Goal: Check status: Check status

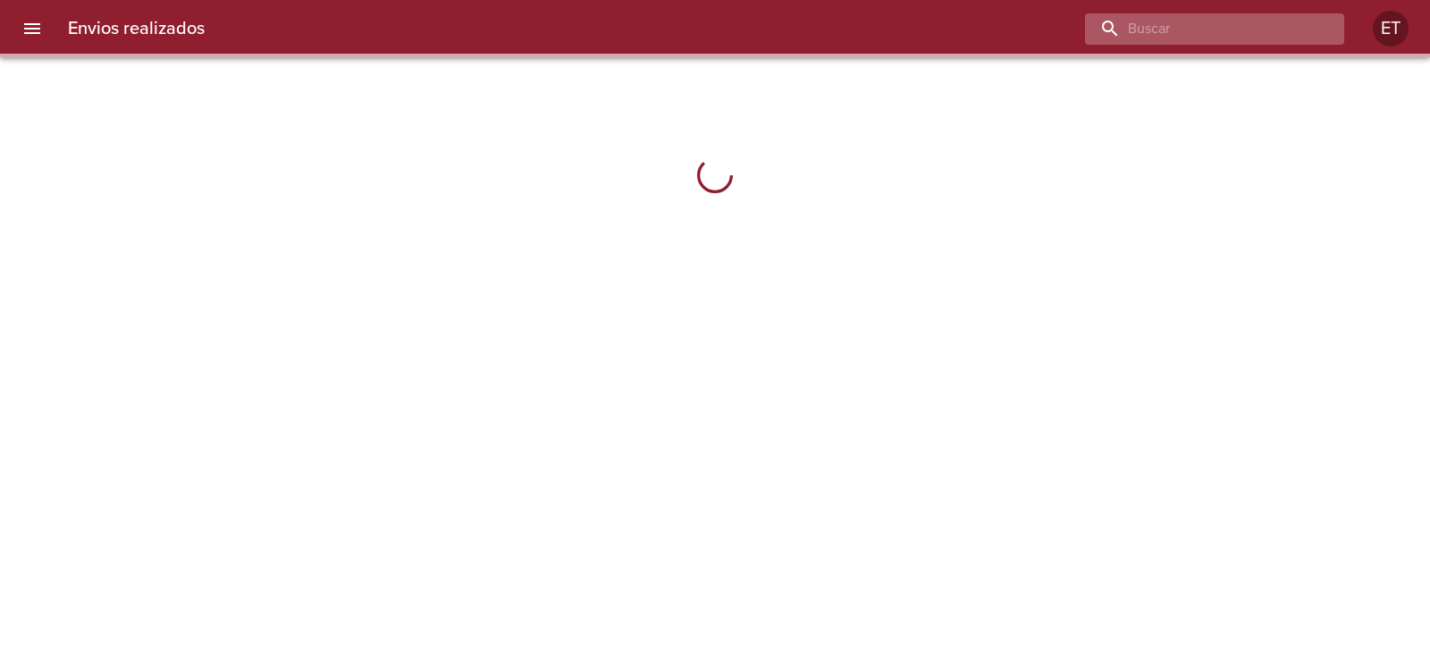
click at [1252, 38] on input "buscar" at bounding box center [1199, 28] width 229 height 31
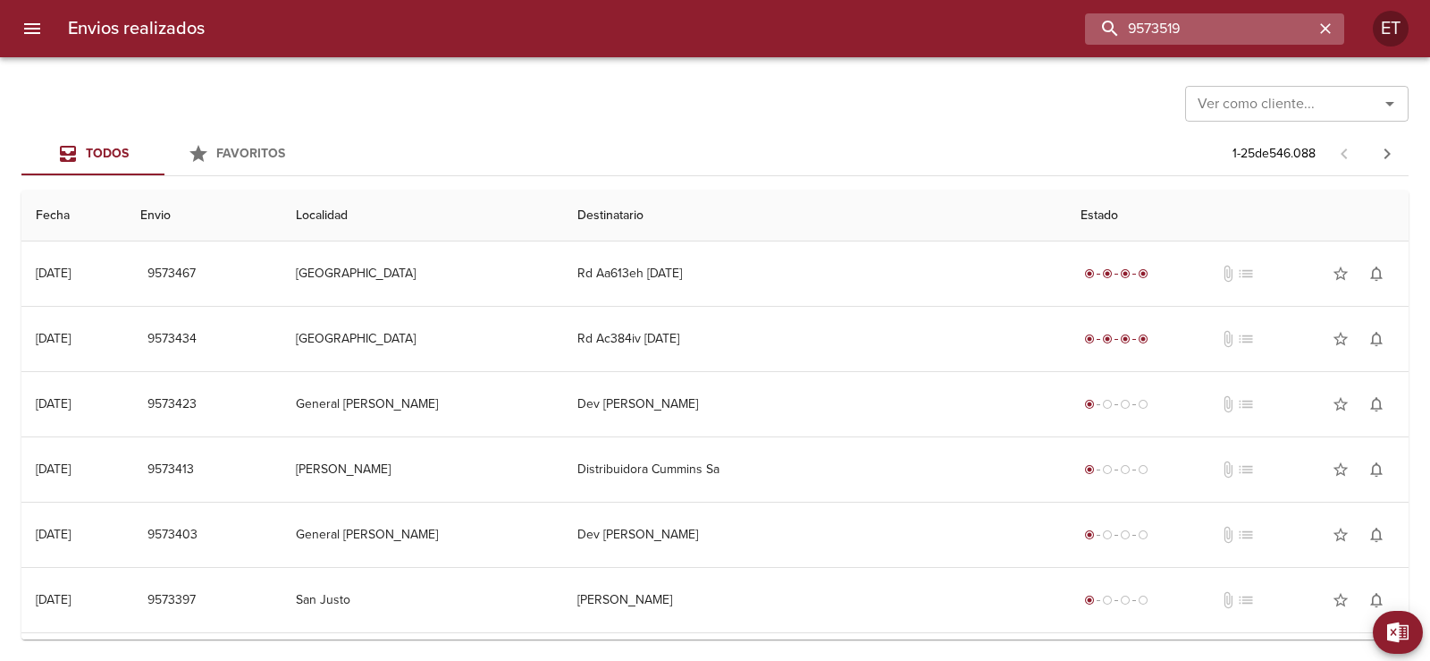
type input "9573519"
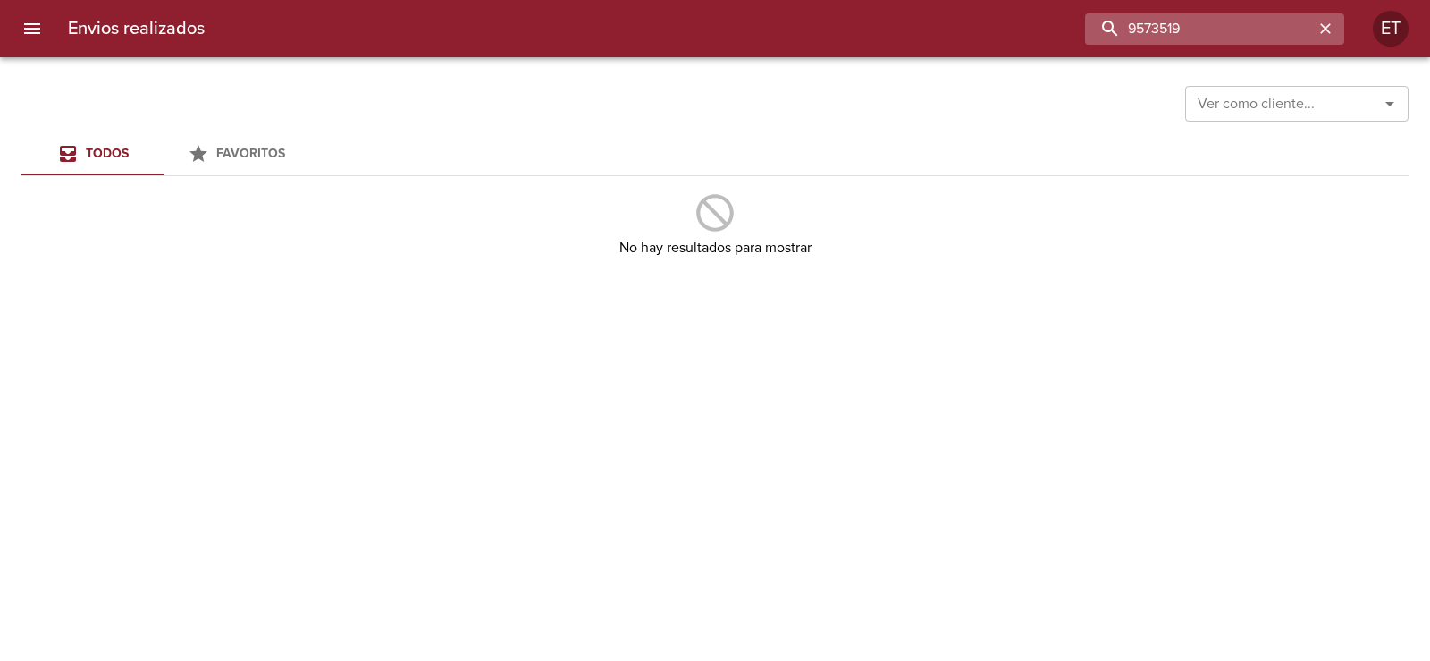
click at [1246, 38] on input "9573519" at bounding box center [1199, 28] width 229 height 31
type input "9473519"
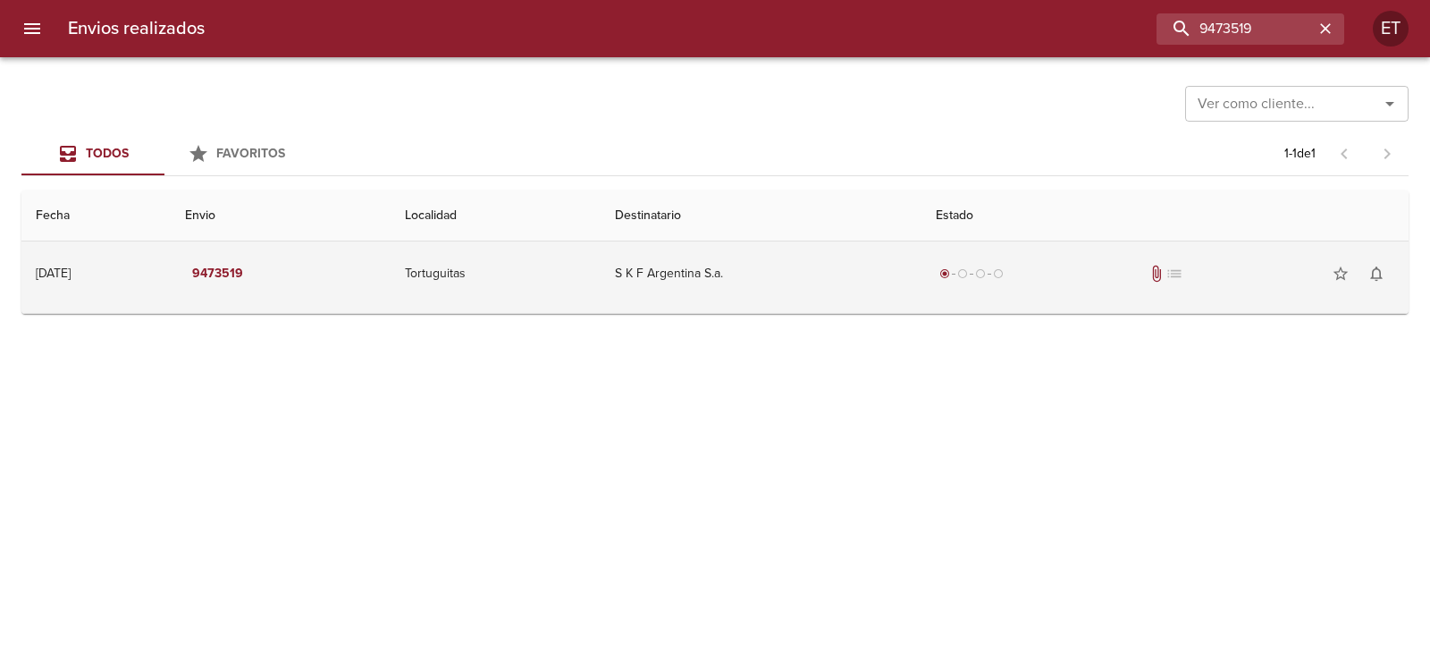
click at [1133, 285] on div "radio_button_checked radio_button_unchecked radio_button_unchecked radio_button…" at bounding box center [1165, 274] width 459 height 36
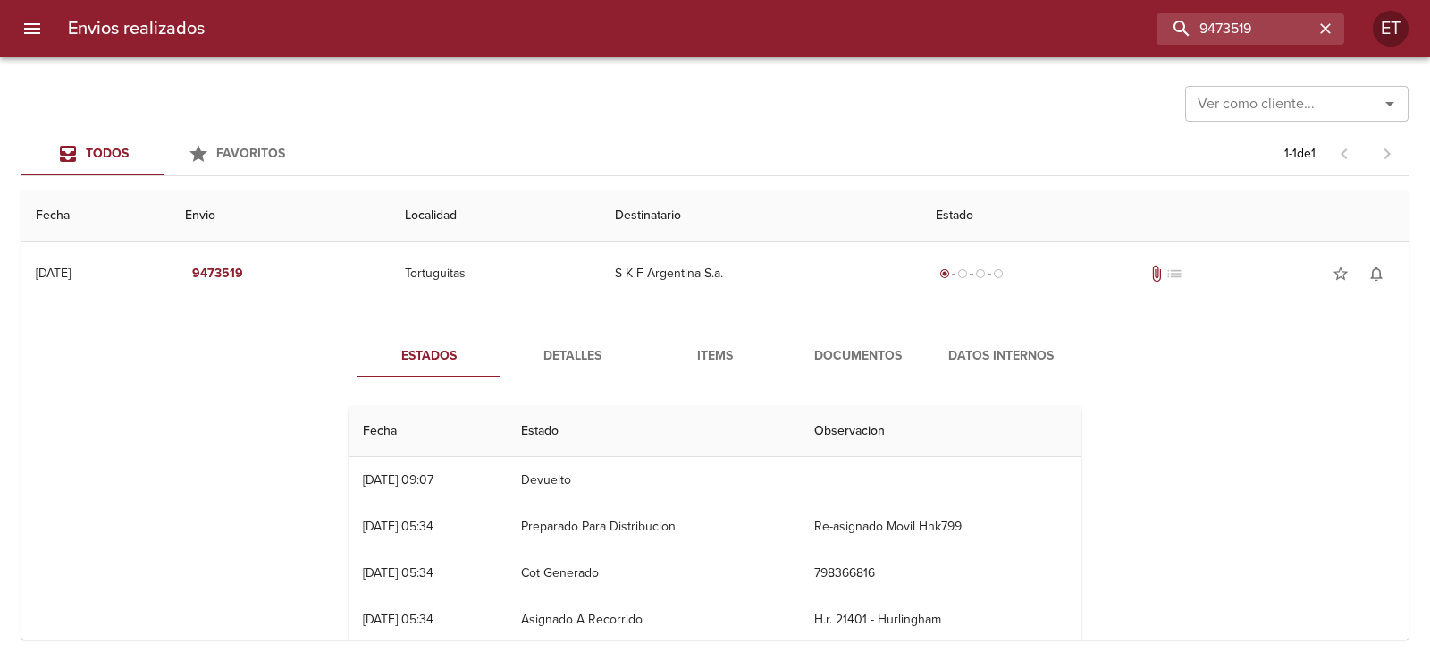
click at [829, 352] on span "Documentos" at bounding box center [858, 356] width 122 height 22
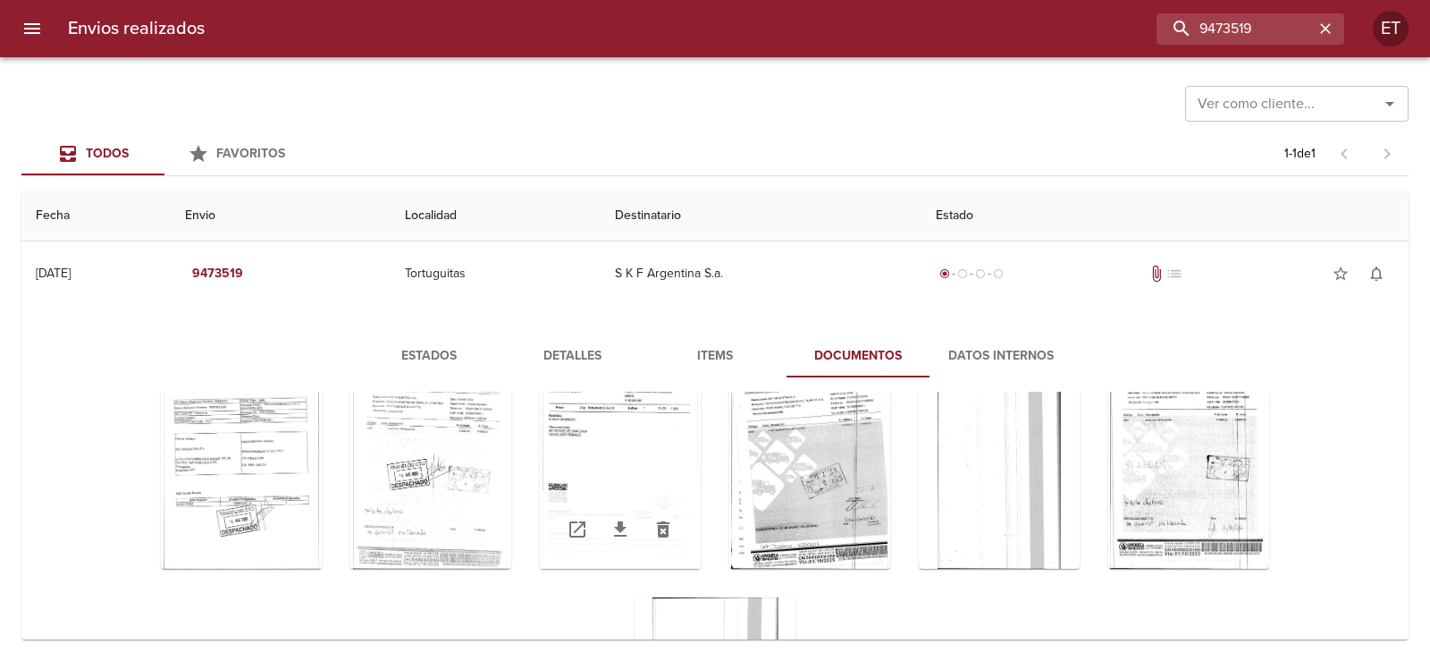
scroll to position [15, 0]
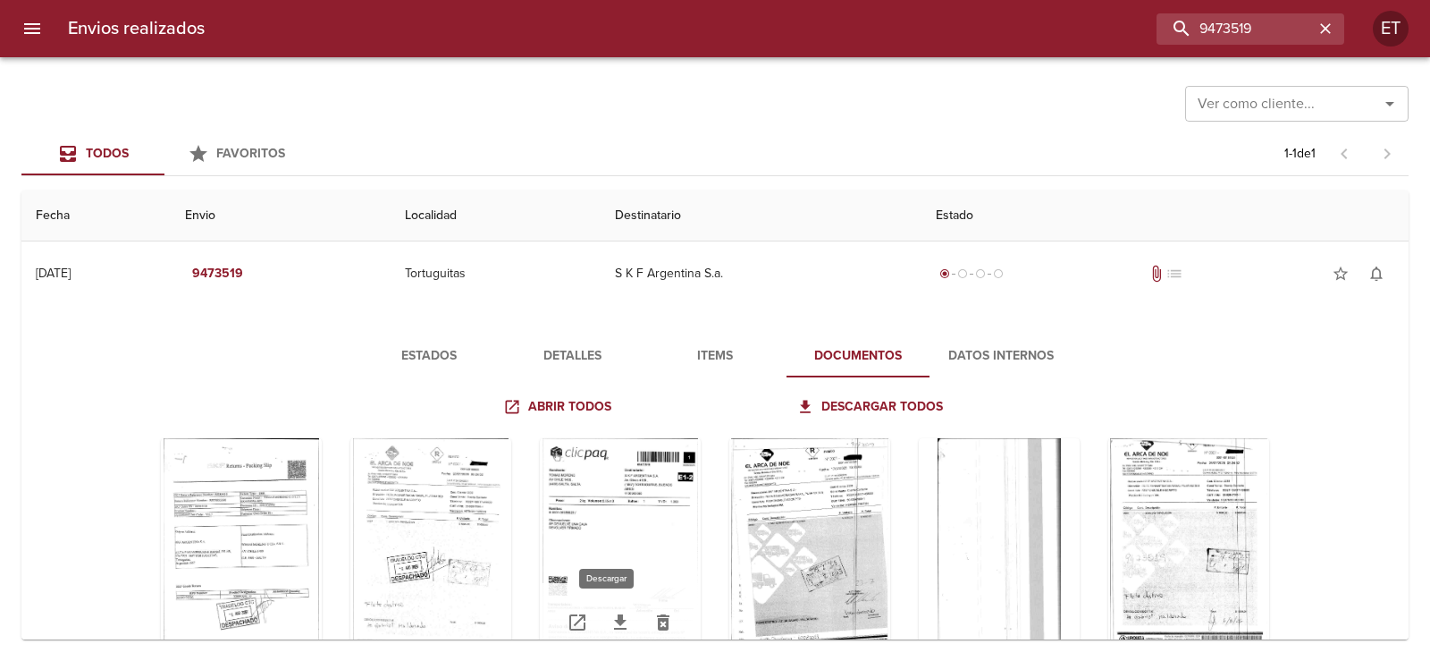
click at [611, 624] on icon "Tabla de envíos del cliente" at bounding box center [620, 621] width 21 height 21
click at [639, 480] on div "Tabla de envíos del cliente" at bounding box center [620, 549] width 161 height 223
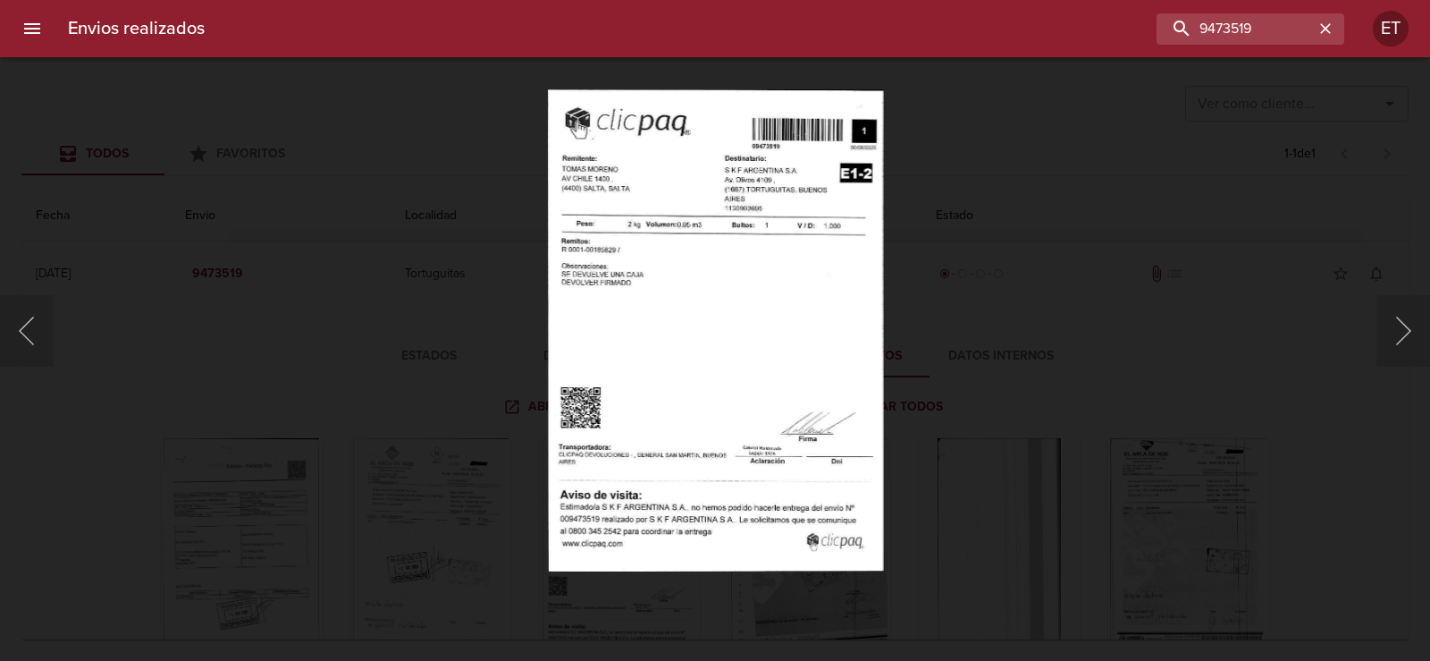
click at [1188, 367] on div "Lightbox" at bounding box center [715, 330] width 1430 height 661
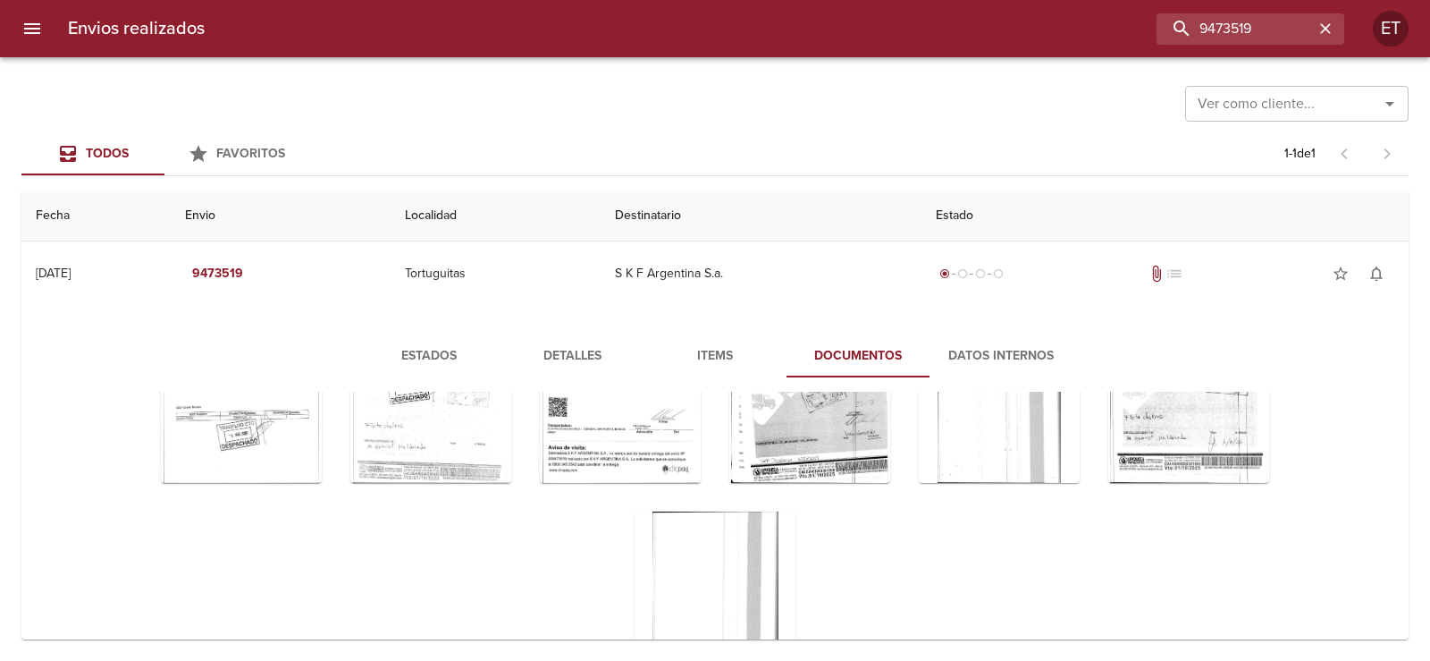
scroll to position [105, 0]
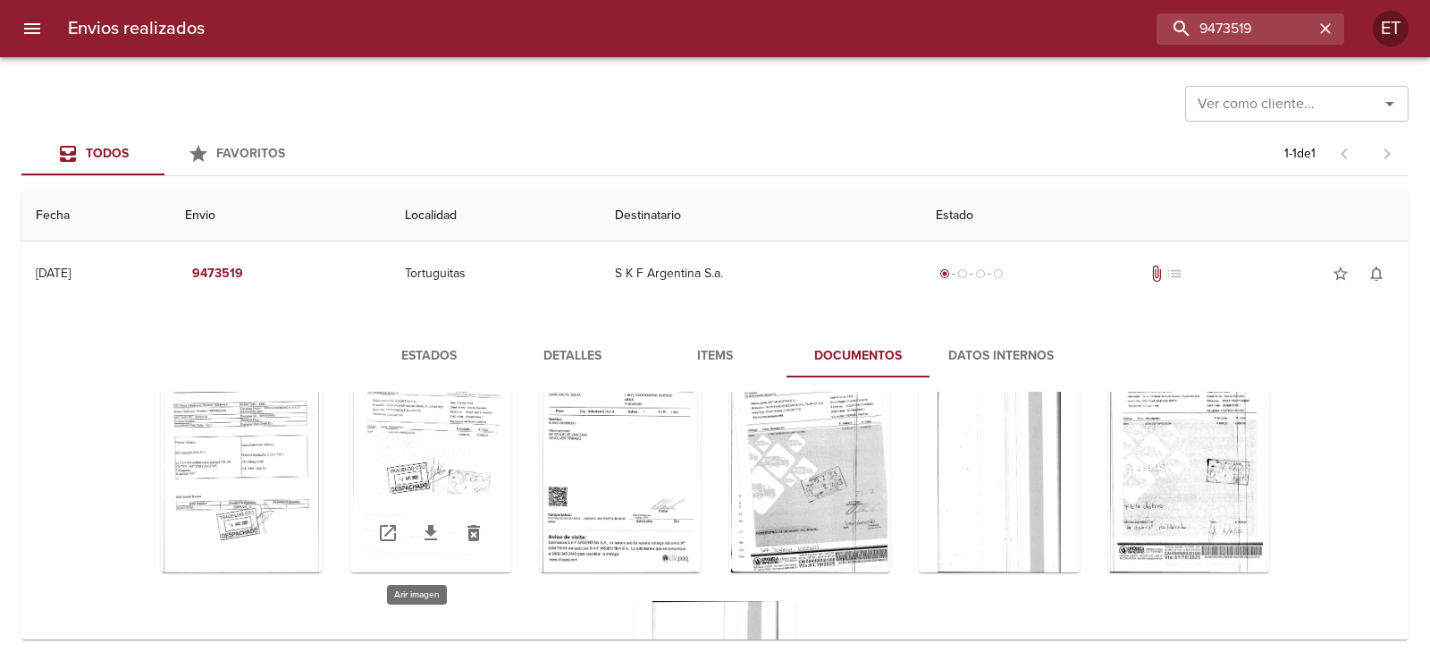
click at [427, 458] on div "Tabla de envíos del cliente" at bounding box center [430, 460] width 161 height 223
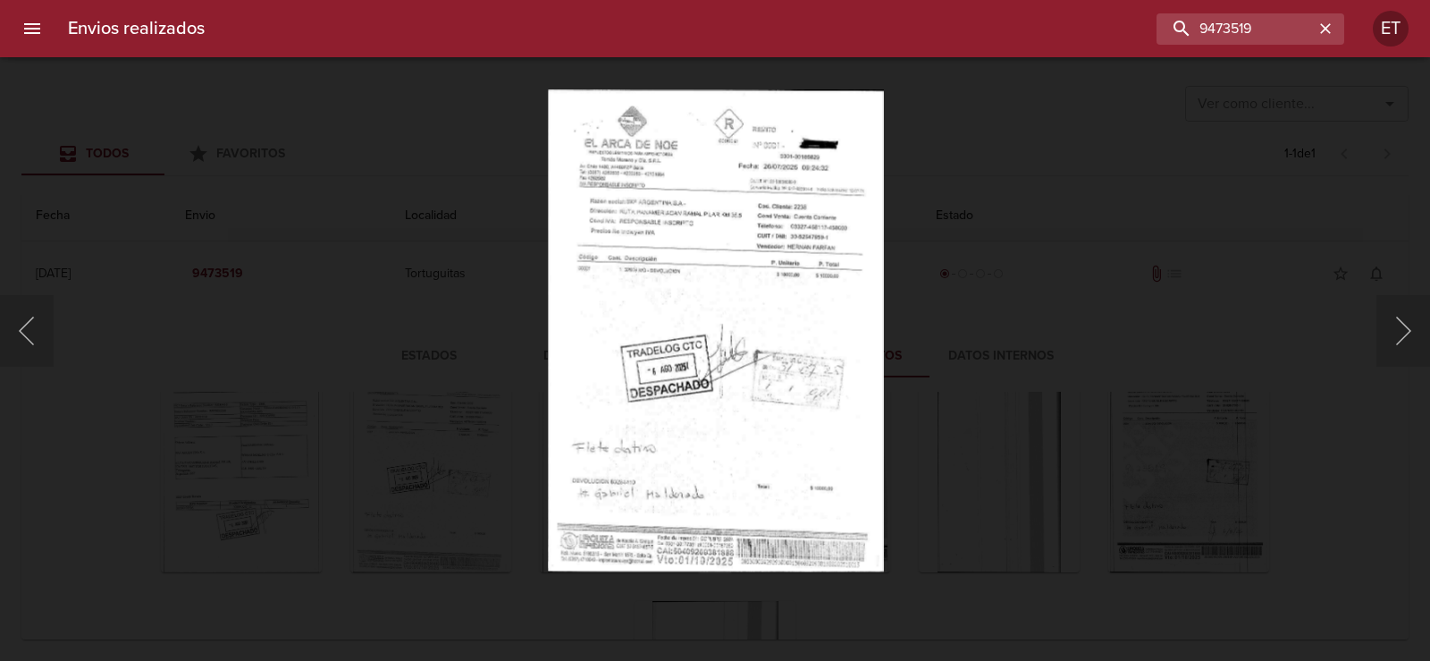
click at [1032, 294] on div "Lightbox" at bounding box center [715, 330] width 1430 height 661
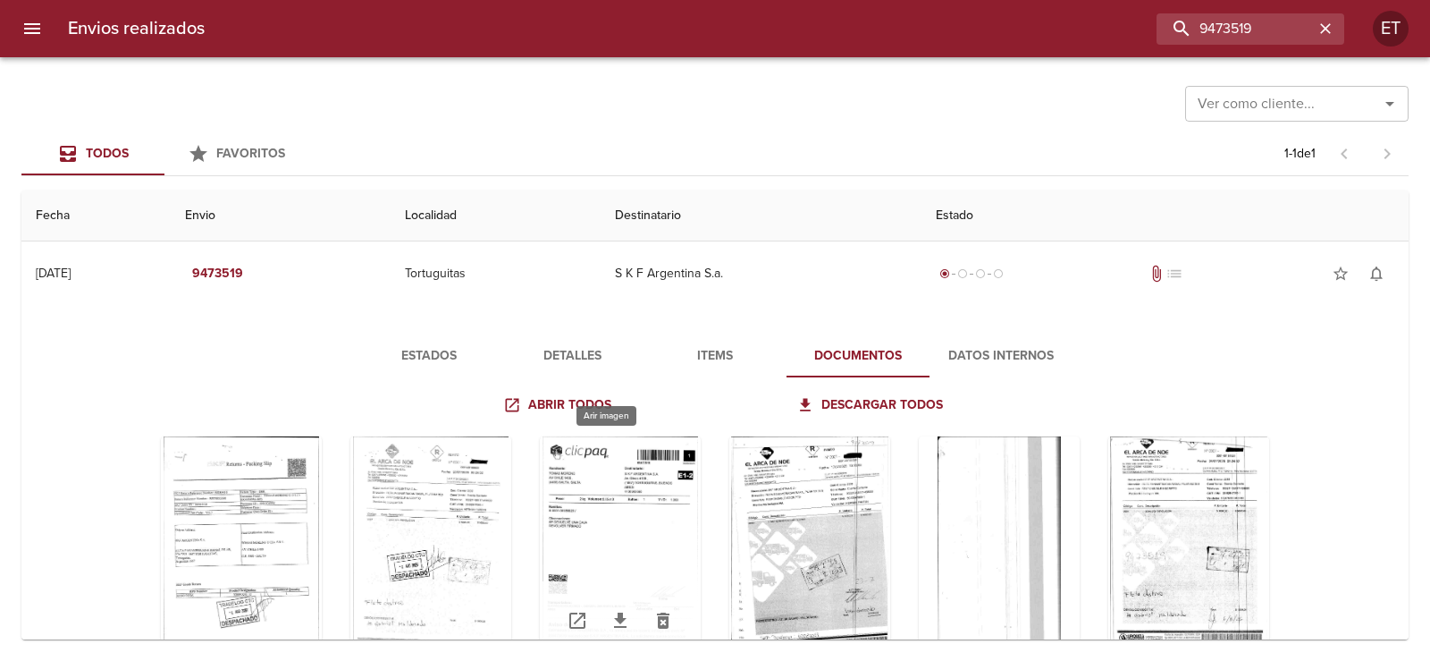
scroll to position [15, 0]
click at [585, 441] on div "Tabla de envíos del cliente" at bounding box center [620, 549] width 161 height 223
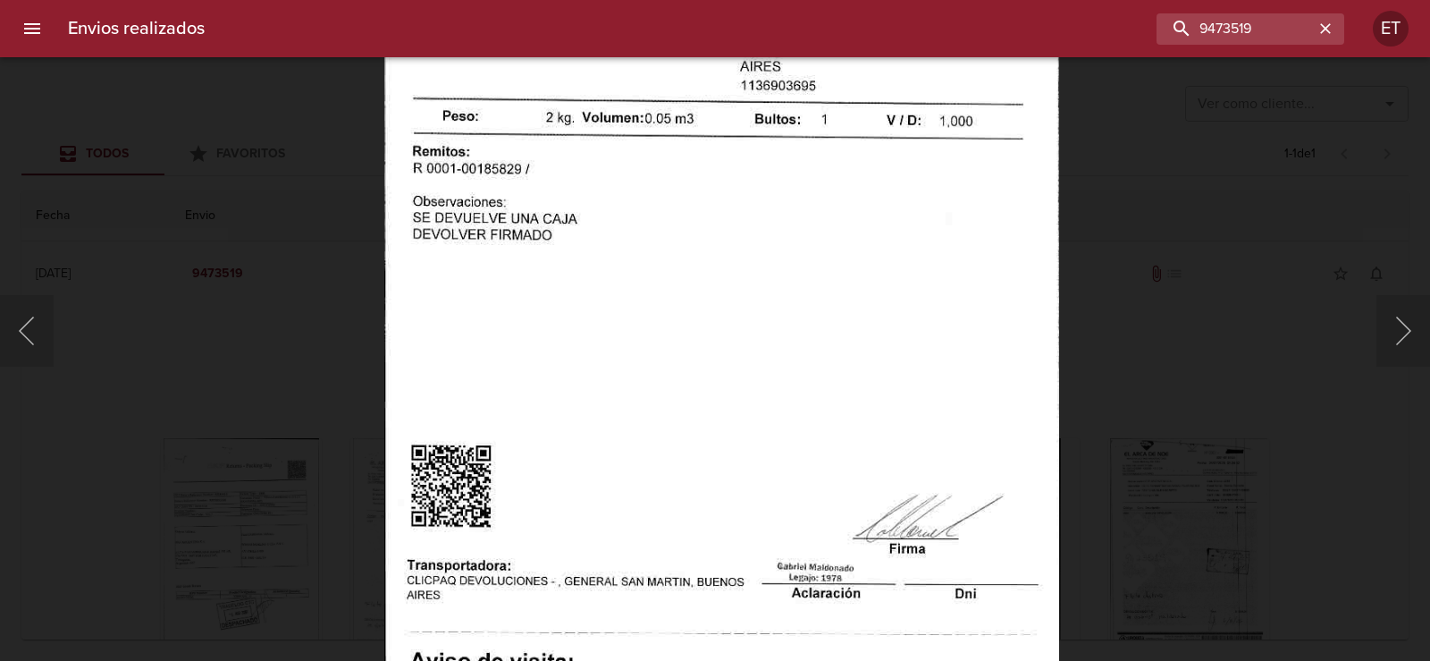
click at [1076, 218] on div "Lightbox" at bounding box center [715, 330] width 1430 height 661
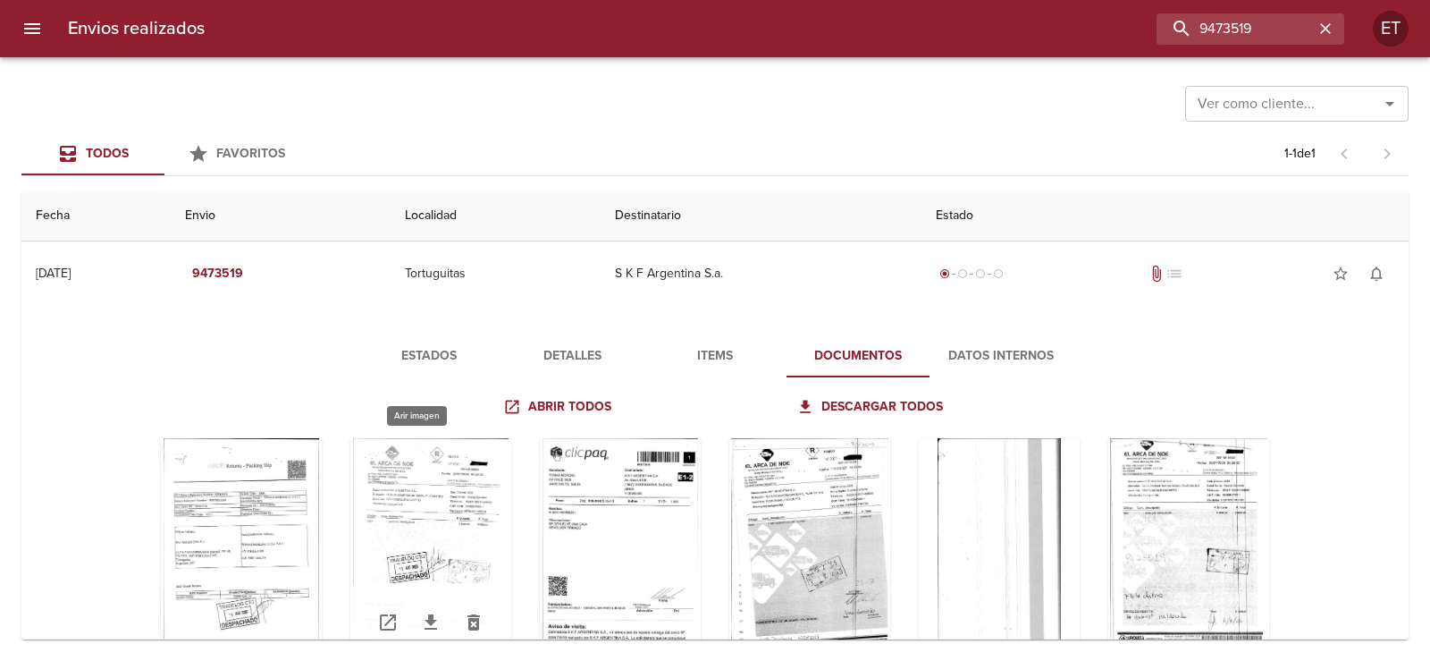
click at [423, 494] on div "Tabla de envíos del cliente" at bounding box center [430, 549] width 161 height 223
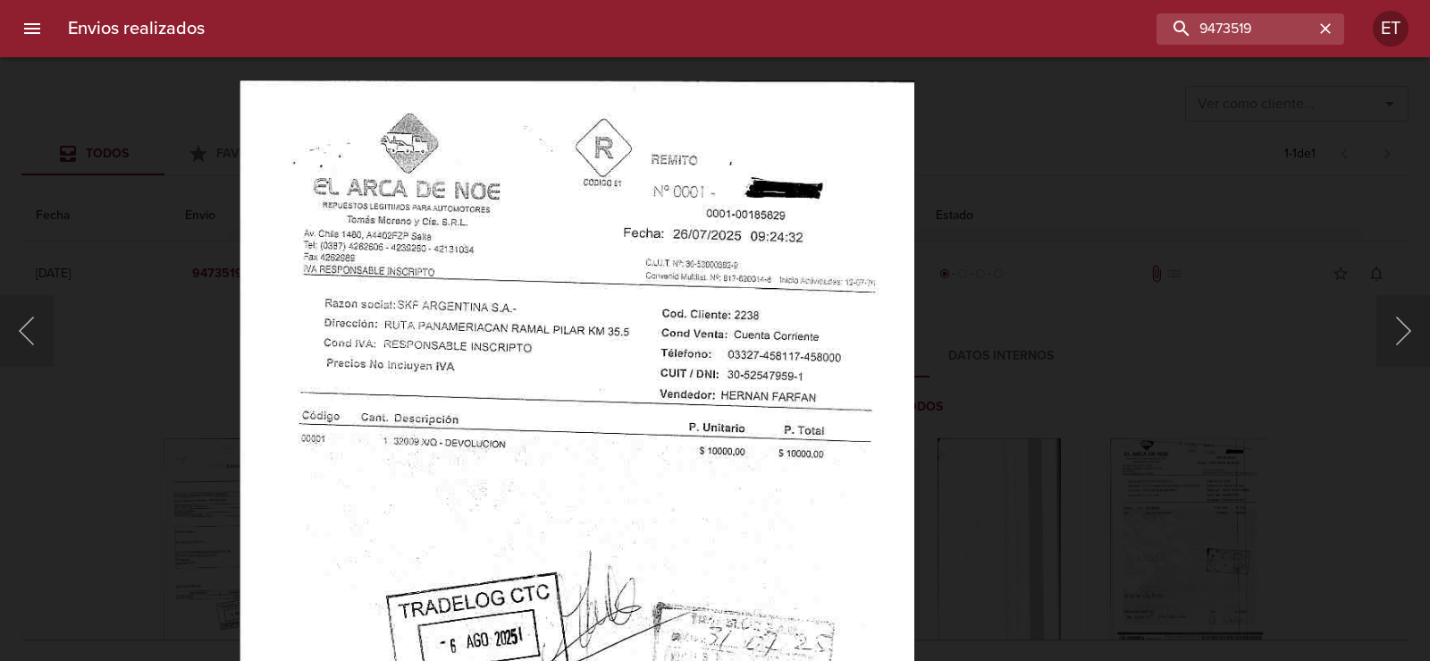
click at [806, 226] on img "Lightbox" at bounding box center [576, 564] width 675 height 968
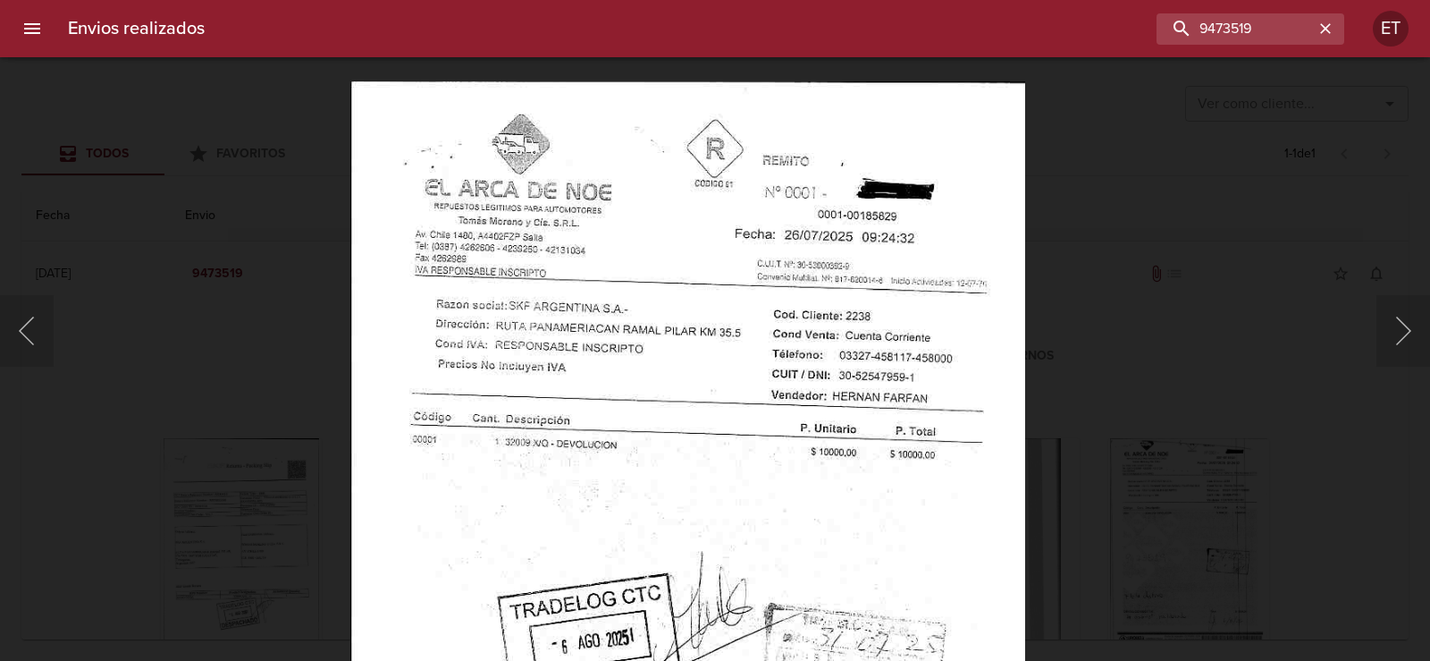
click at [999, 182] on img "Lightbox" at bounding box center [687, 564] width 675 height 968
drag, startPoint x: 1144, startPoint y: 212, endPoint x: 990, endPoint y: 275, distance: 166.3
click at [1134, 215] on div "Lightbox" at bounding box center [715, 330] width 1430 height 661
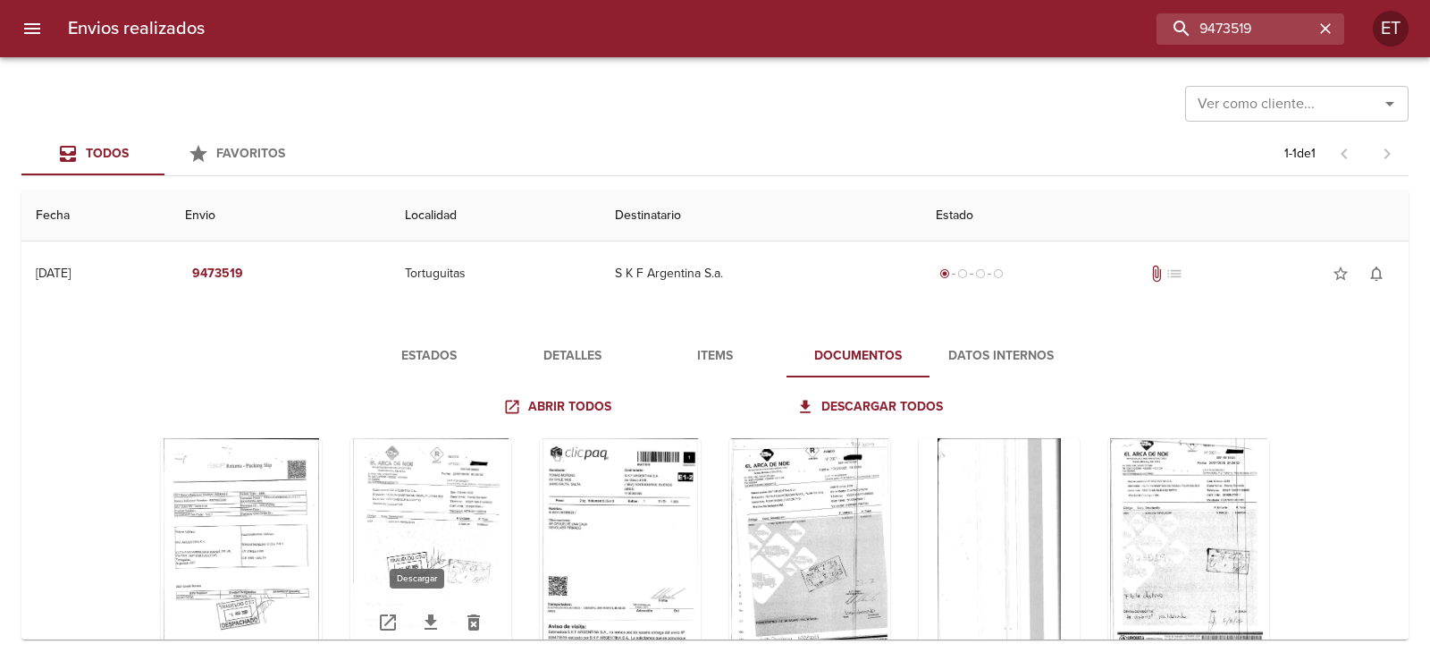
click at [420, 617] on icon "Tabla de envíos del cliente" at bounding box center [430, 621] width 21 height 21
click at [235, 481] on div "Tabla de envíos del cliente" at bounding box center [241, 549] width 161 height 223
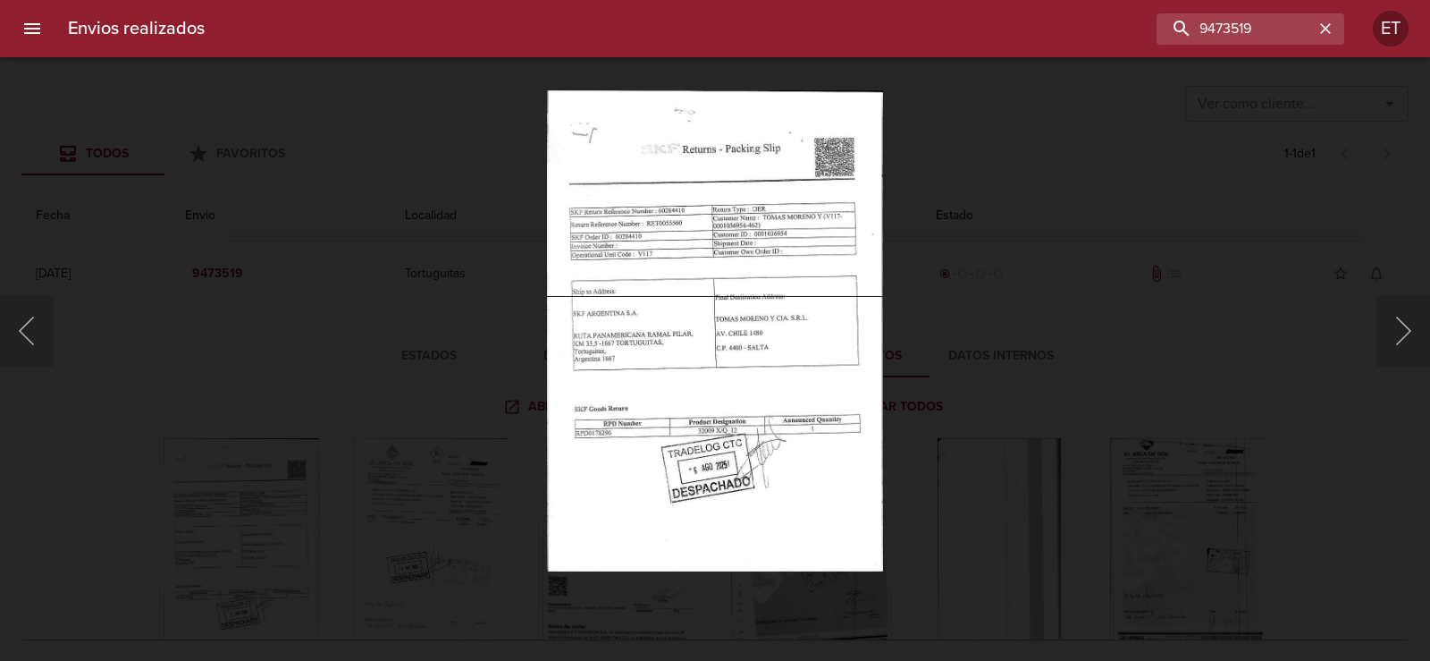
click at [1026, 242] on div "Lightbox" at bounding box center [715, 330] width 1430 height 661
